Goal: Information Seeking & Learning: Learn about a topic

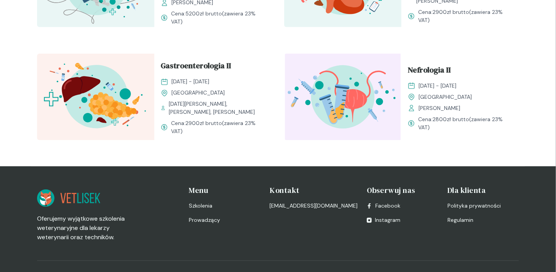
scroll to position [850, 0]
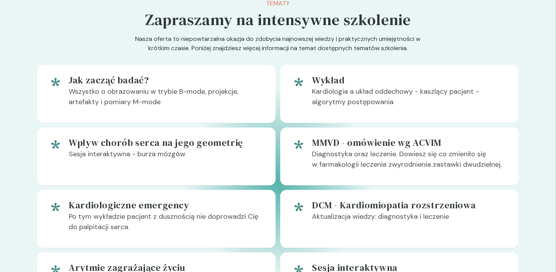
scroll to position [386, 0]
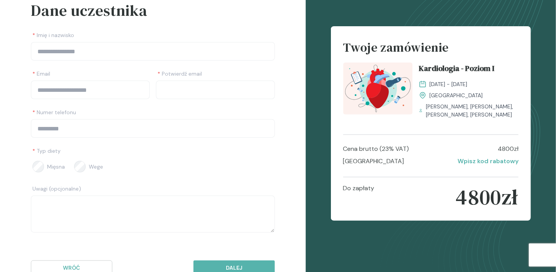
scroll to position [43, 0]
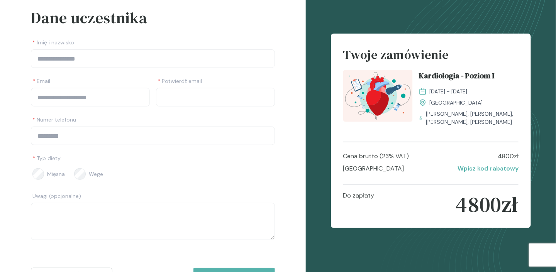
scroll to position [386, 0]
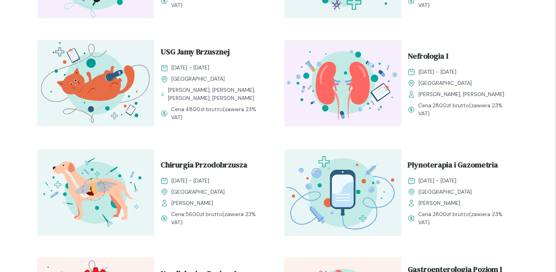
scroll to position [386, 0]
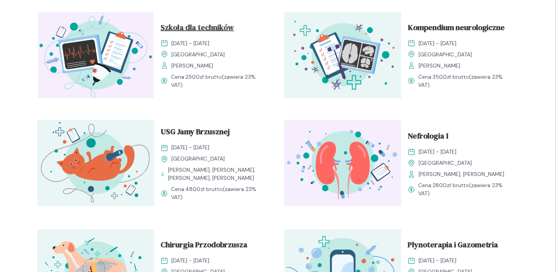
click at [204, 36] on span "Szkoła dla techników" at bounding box center [197, 29] width 73 height 15
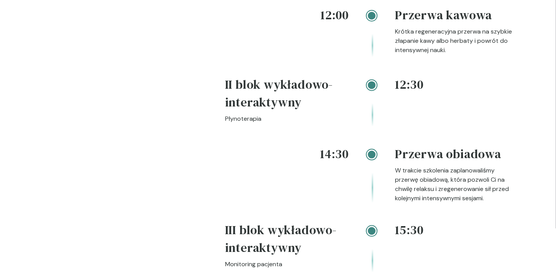
scroll to position [1198, 0]
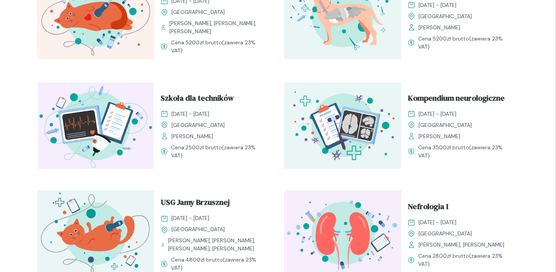
scroll to position [270, 0]
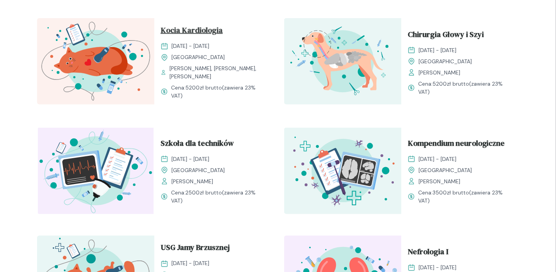
click at [191, 39] on span "Kocia Kardiologia" at bounding box center [192, 31] width 62 height 15
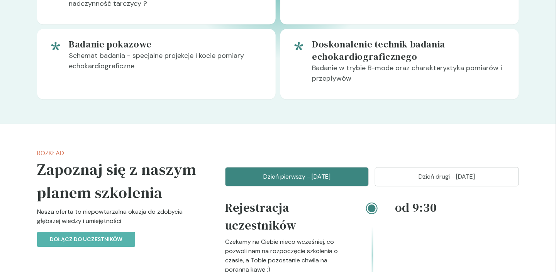
scroll to position [618, 0]
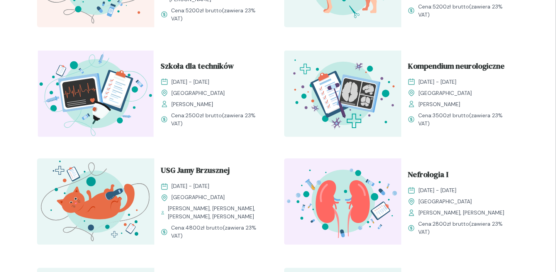
scroll to position [386, 0]
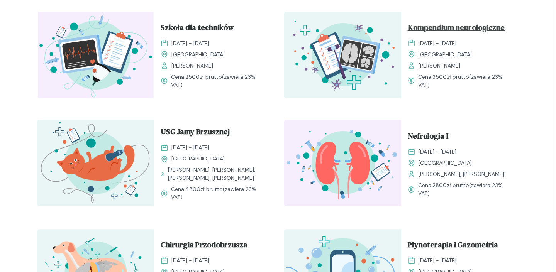
click at [416, 36] on span "Kompendium neurologiczne" at bounding box center [456, 29] width 97 height 15
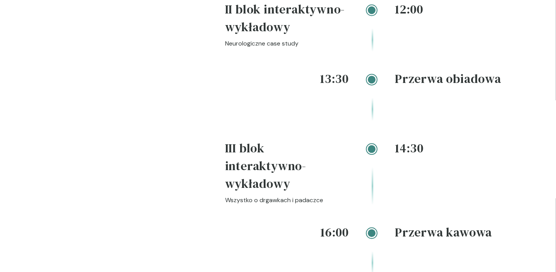
scroll to position [1429, 0]
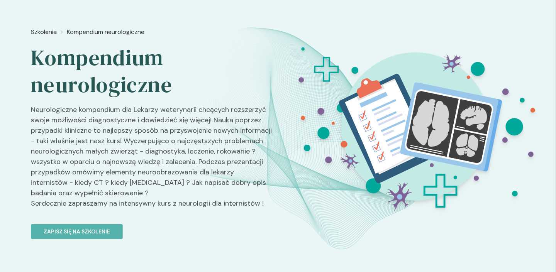
scroll to position [0, 0]
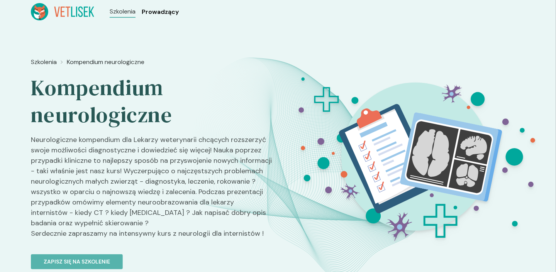
click at [167, 13] on span "Prowadzący" at bounding box center [160, 11] width 37 height 9
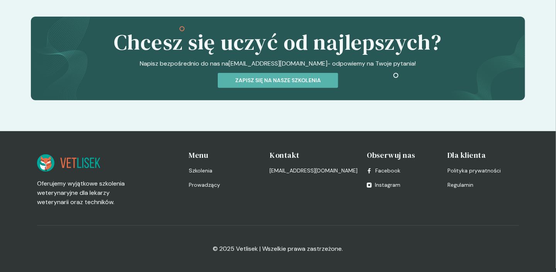
scroll to position [3670, 0]
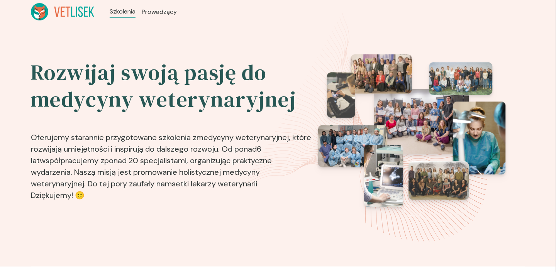
scroll to position [386, 0]
